Goal: Task Accomplishment & Management: Use online tool/utility

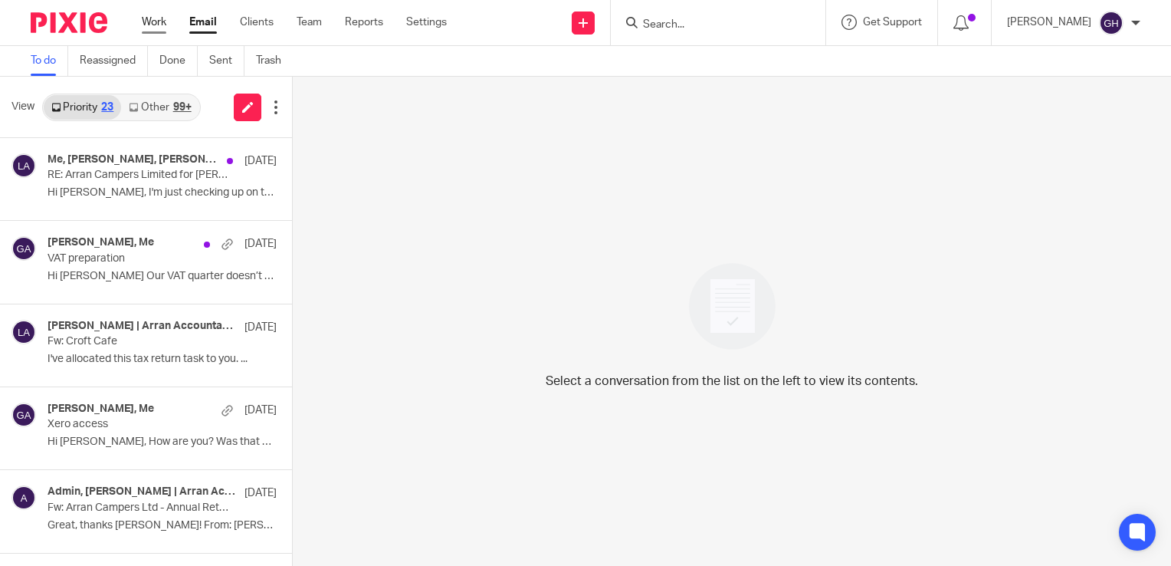
click at [142, 23] on link "Work" at bounding box center [154, 22] width 25 height 15
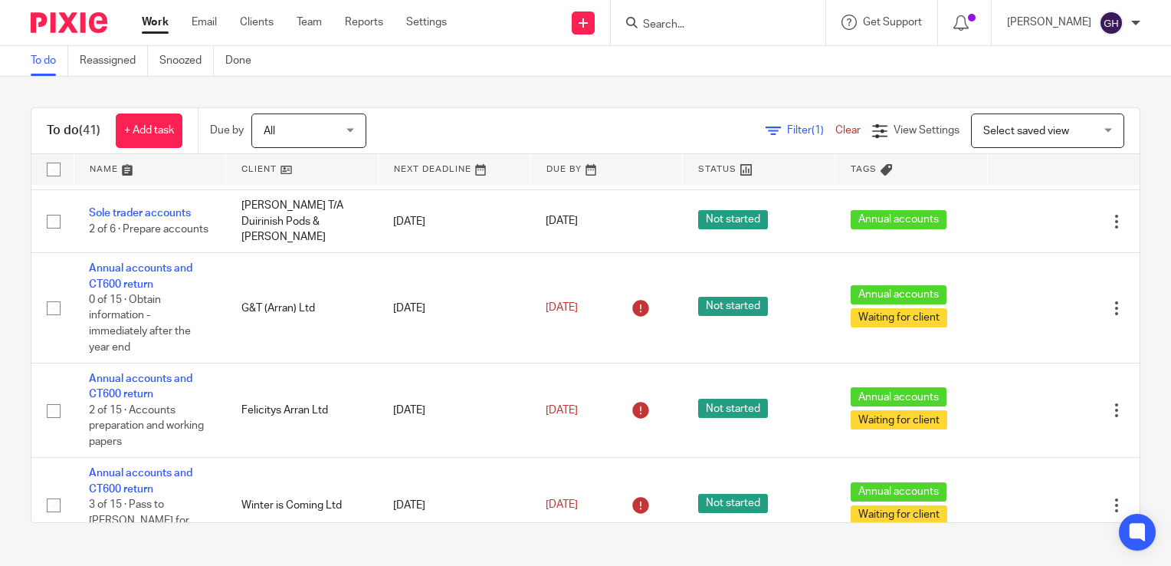
scroll to position [1045, 0]
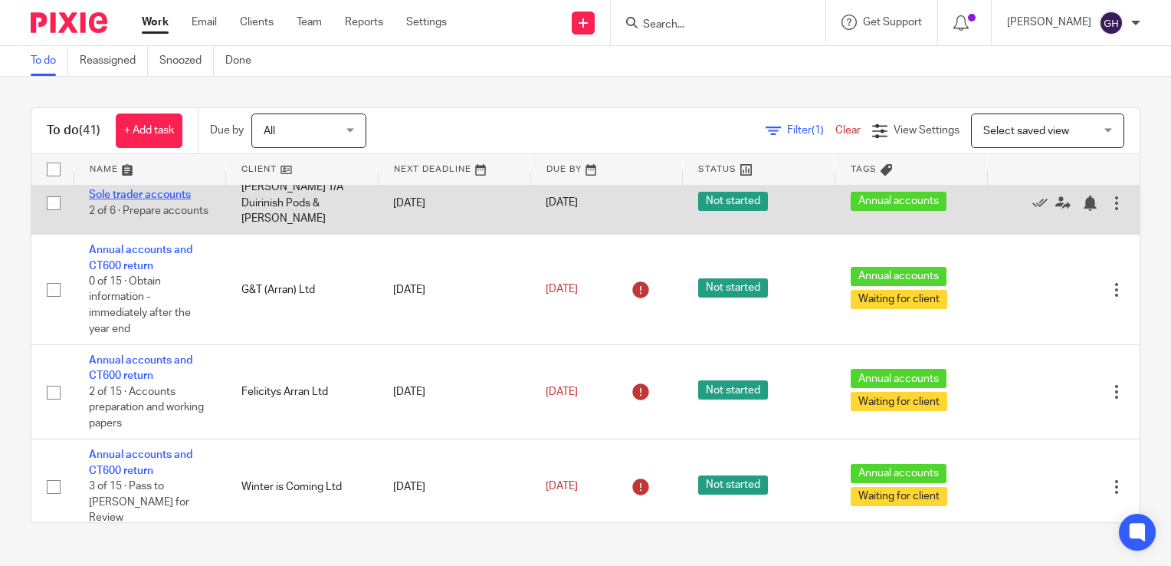
click at [167, 200] on link "Sole trader accounts" at bounding box center [140, 194] width 102 height 11
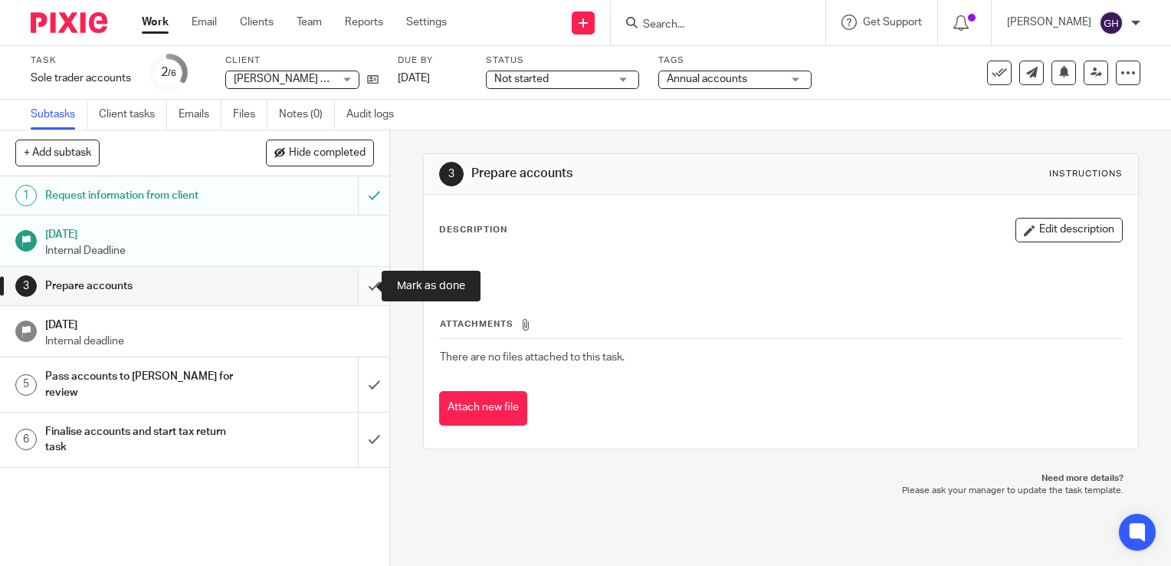
click at [356, 289] on input "submit" at bounding box center [194, 286] width 389 height 38
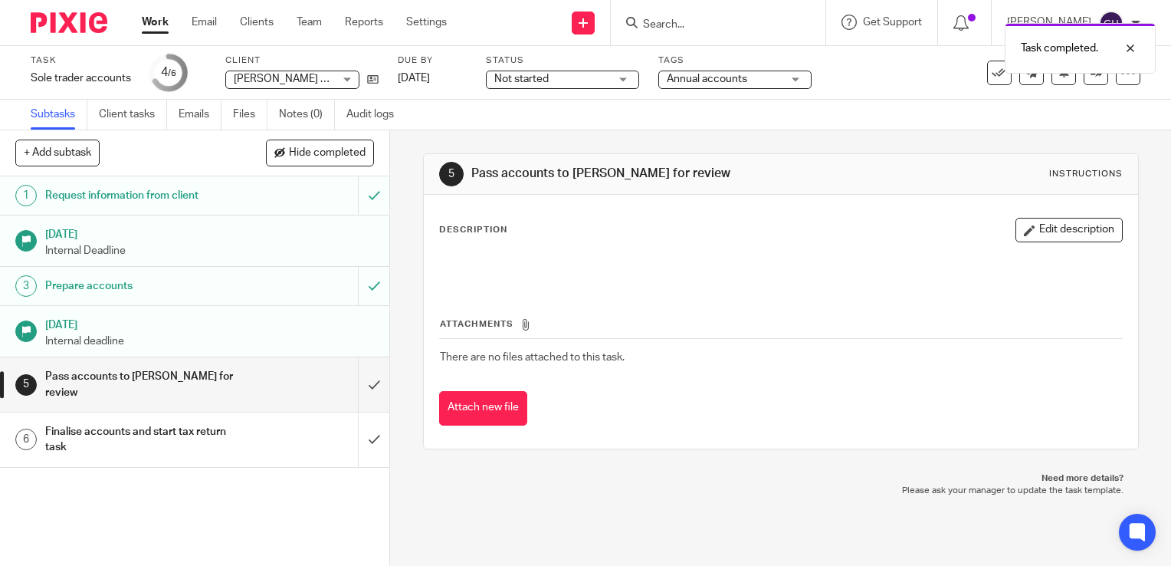
click at [303, 379] on div "Pass accounts to Lorna for review" at bounding box center [194, 384] width 298 height 39
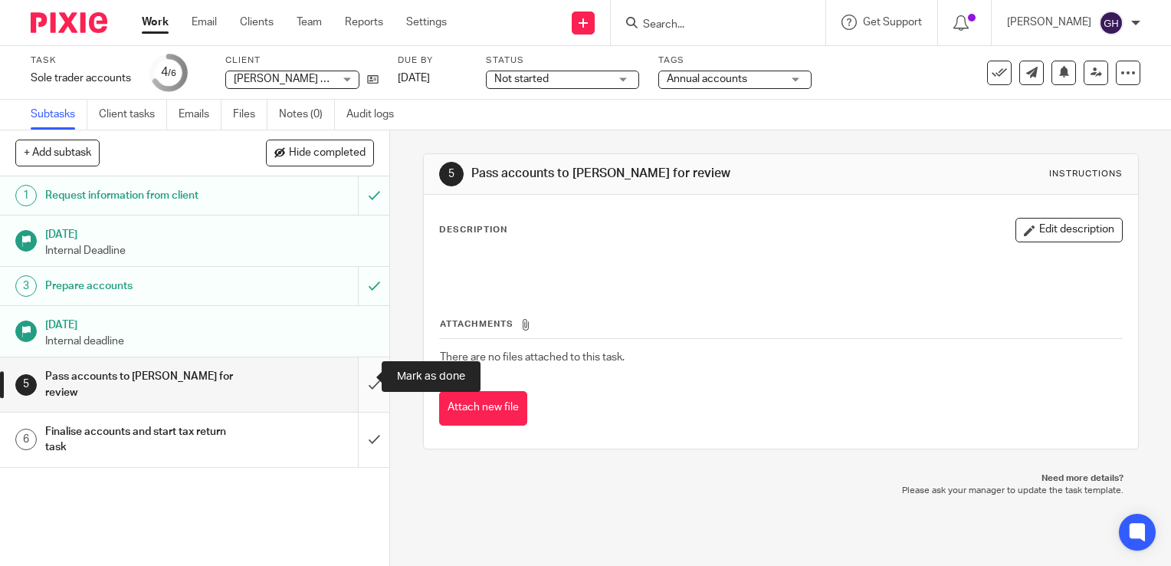
click at [354, 372] on input "submit" at bounding box center [194, 384] width 389 height 54
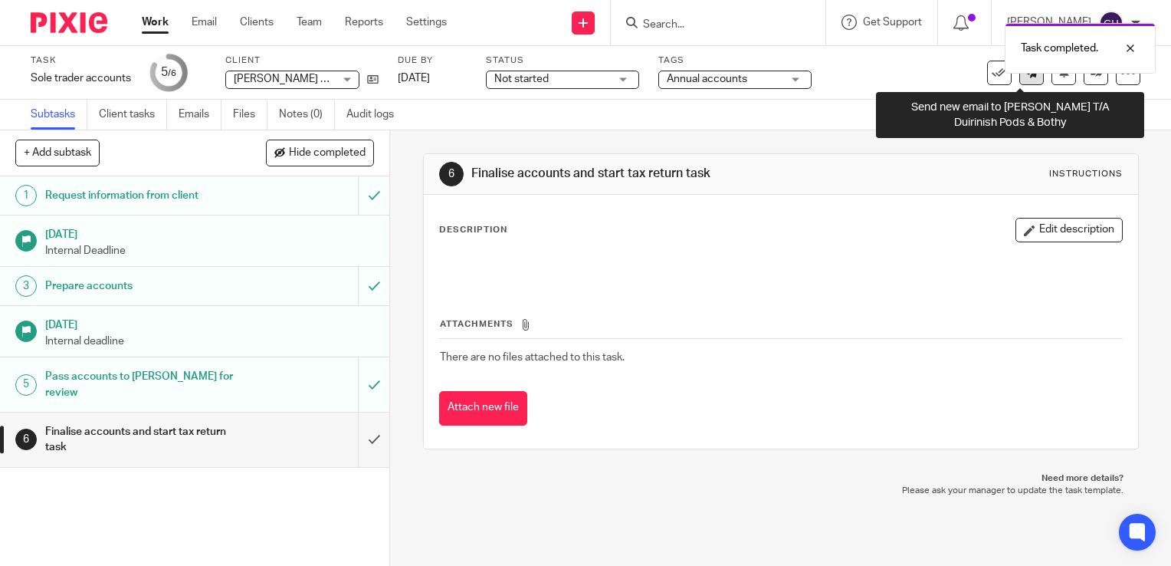
click at [1022, 80] on link at bounding box center [1031, 73] width 25 height 25
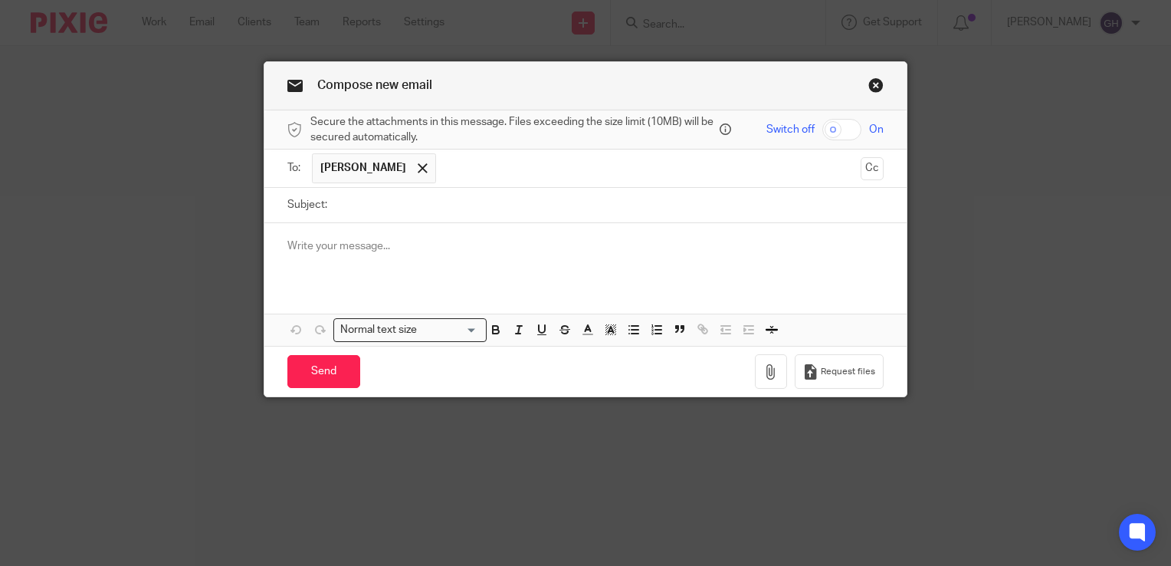
click at [436, 205] on input "Subject:" at bounding box center [609, 205] width 549 height 34
type input "Capital Allowances Info"
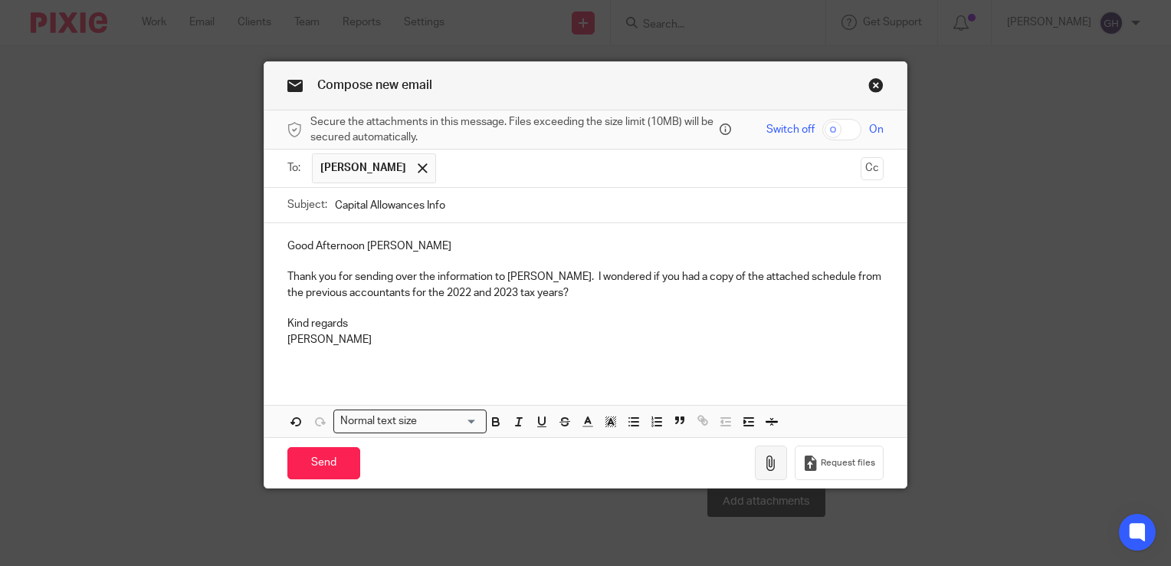
click at [756, 474] on button "button" at bounding box center [771, 462] width 32 height 34
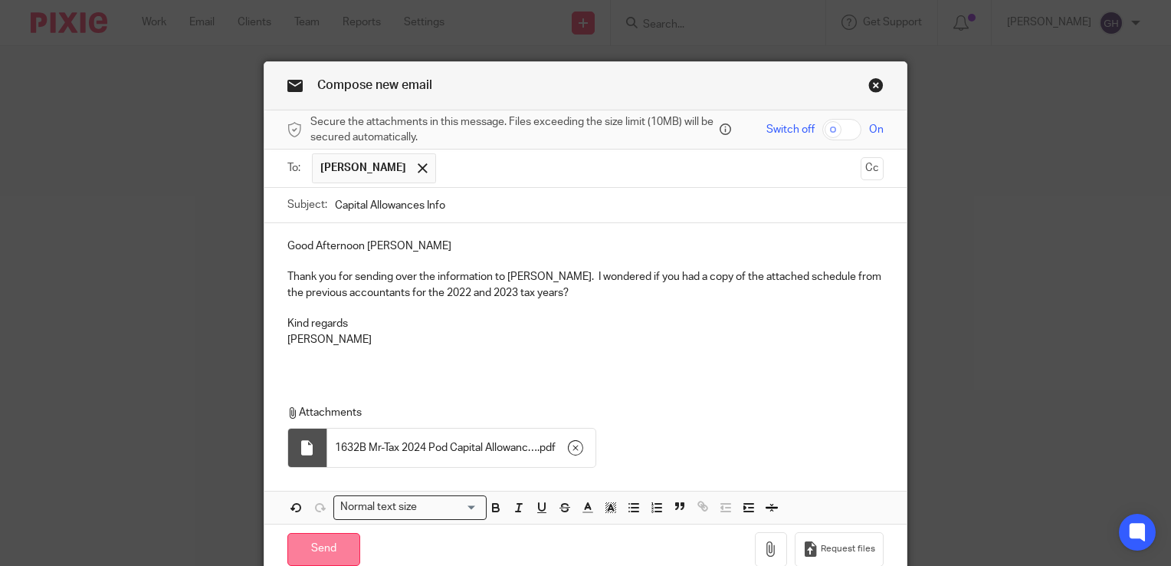
click at [323, 551] on input "Send" at bounding box center [323, 549] width 73 height 33
